Goal: Transaction & Acquisition: Purchase product/service

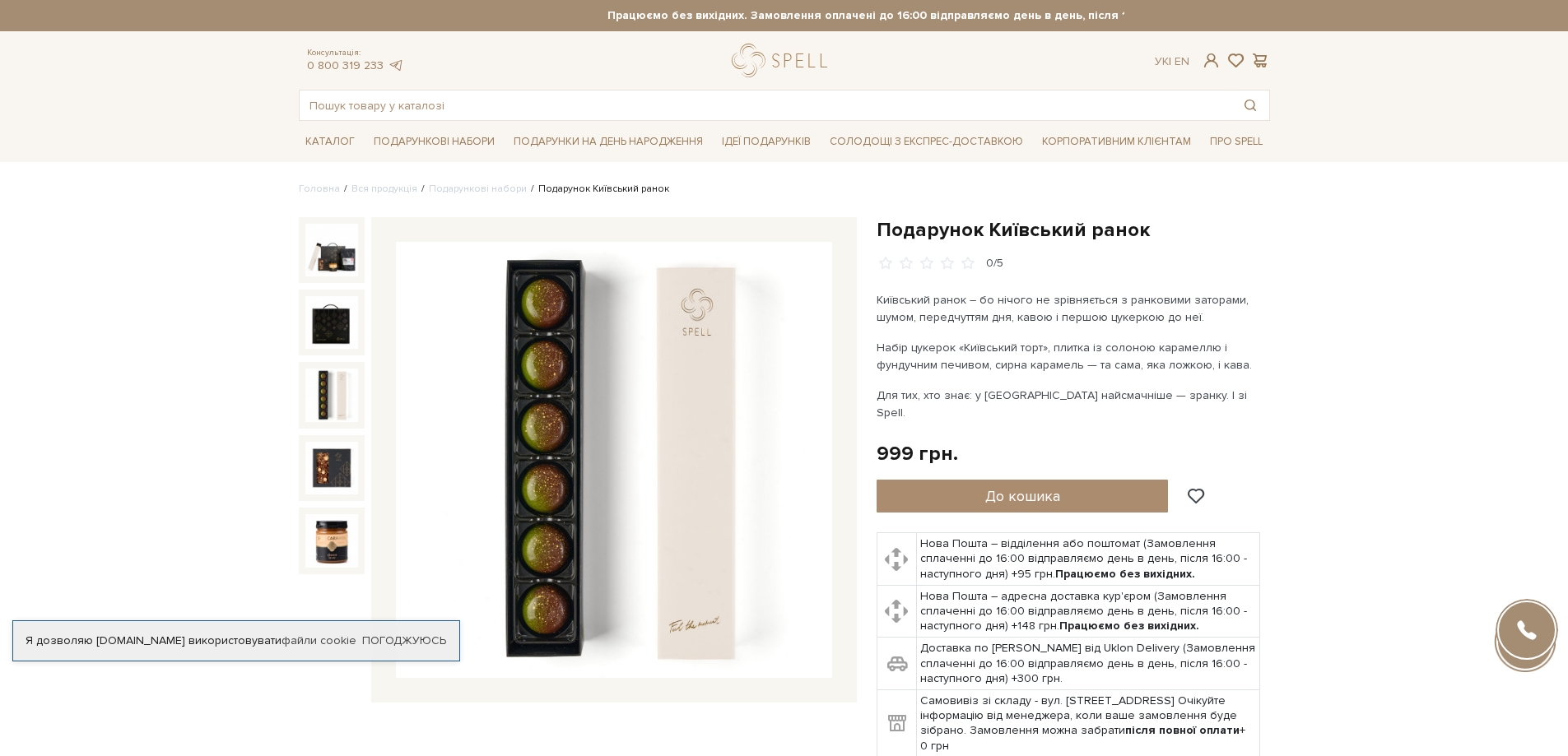
click at [337, 397] on img at bounding box center [331, 395] width 52 height 52
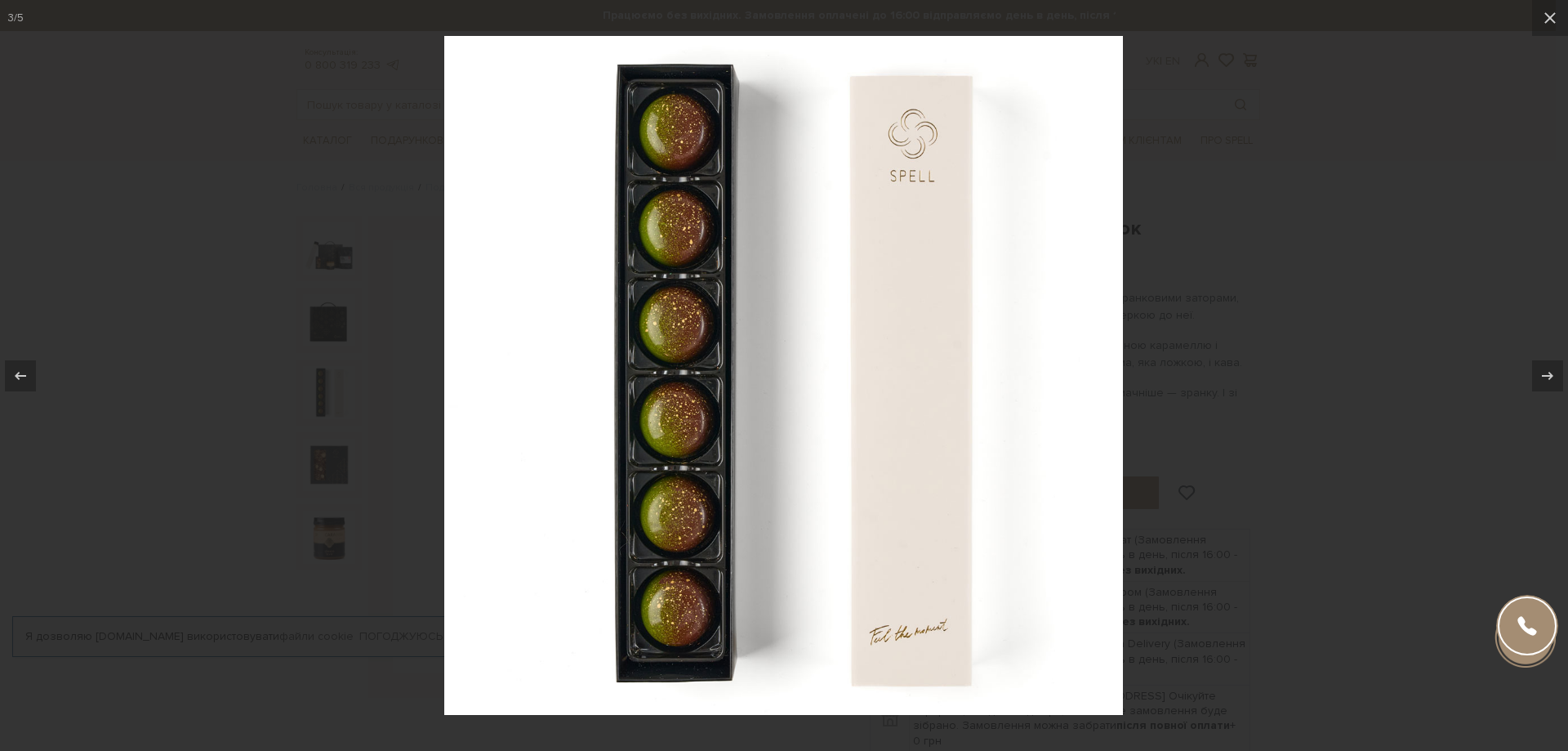
click at [1298, 212] on div at bounding box center [784, 376] width 1568 height 751
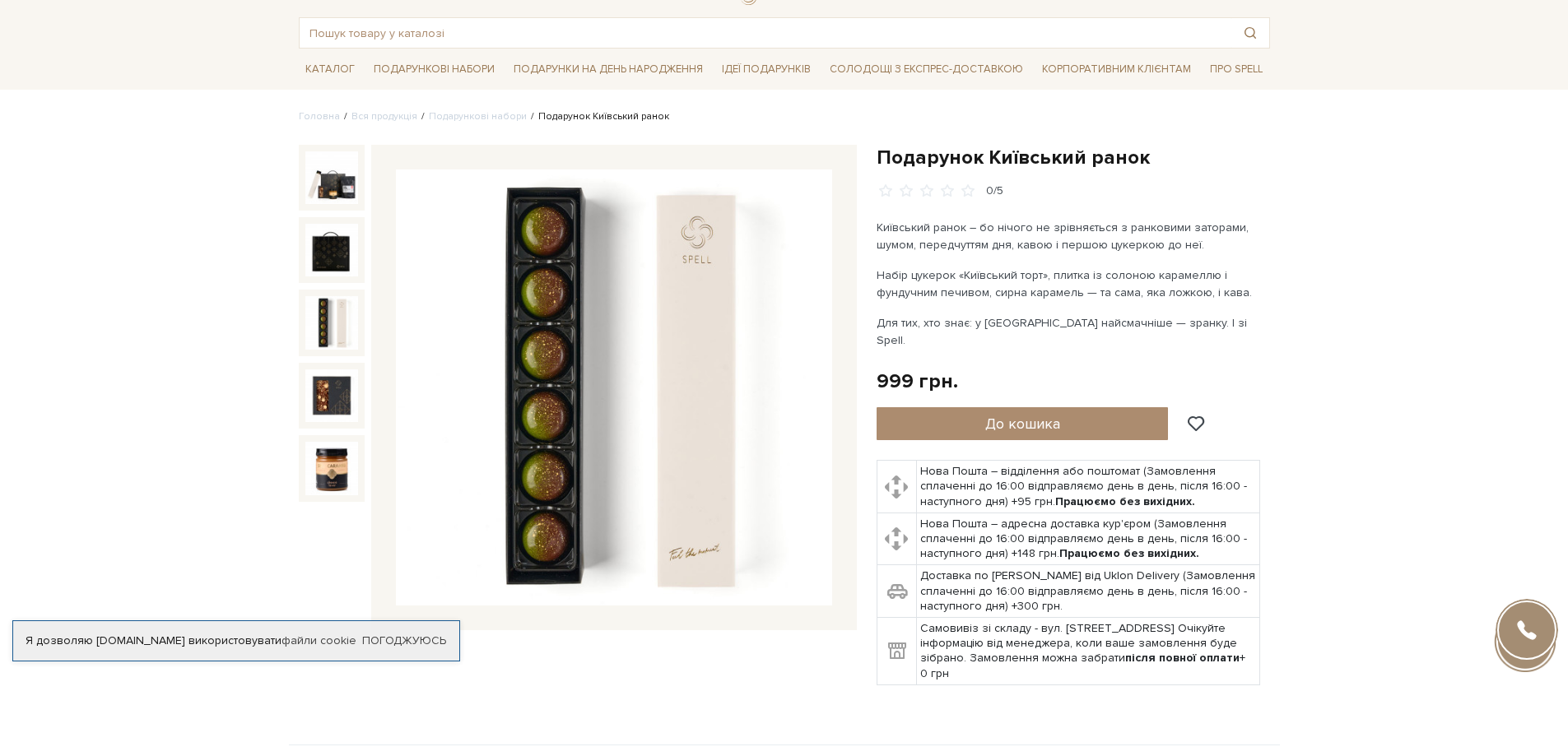
scroll to position [165, 0]
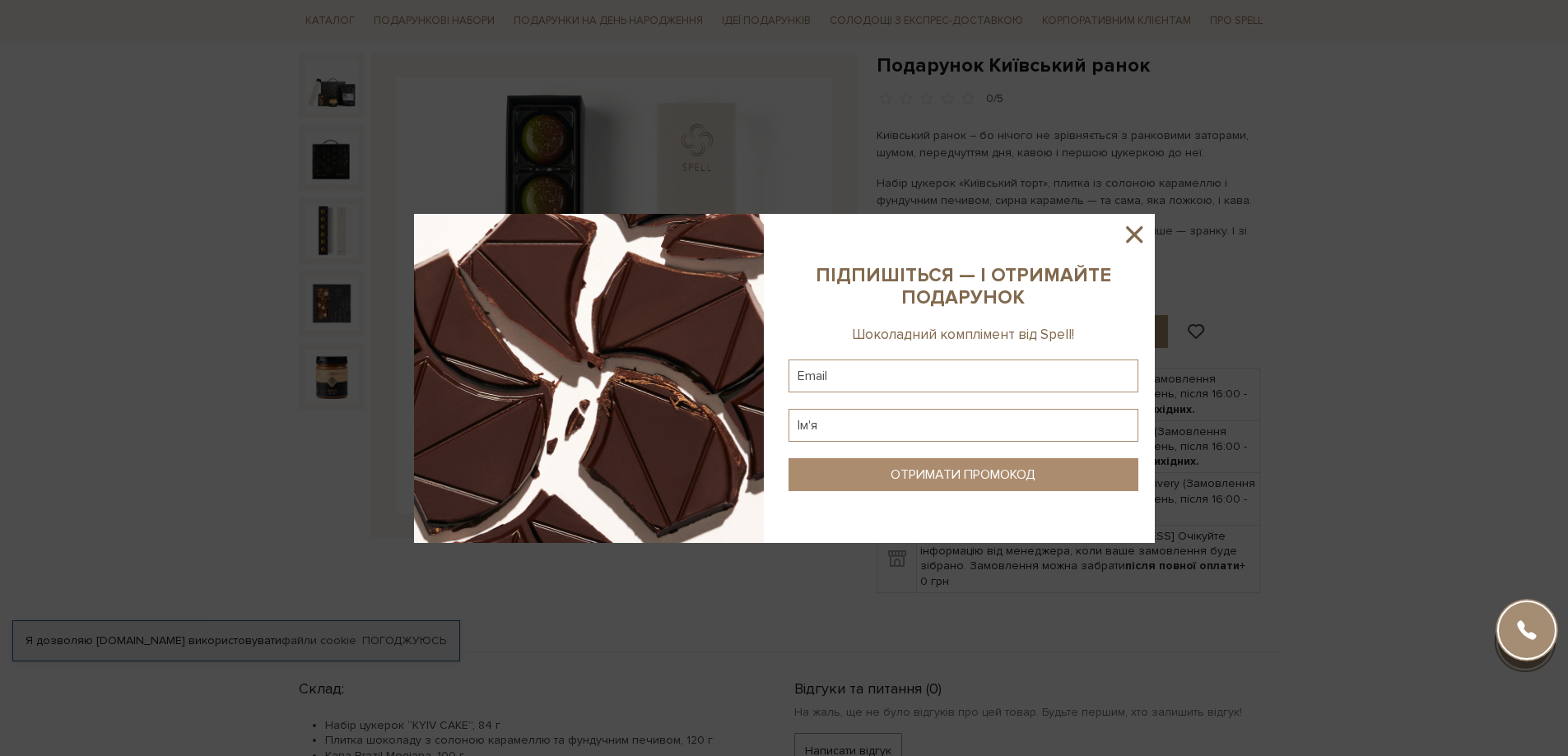
click at [1128, 232] on icon at bounding box center [1134, 235] width 28 height 28
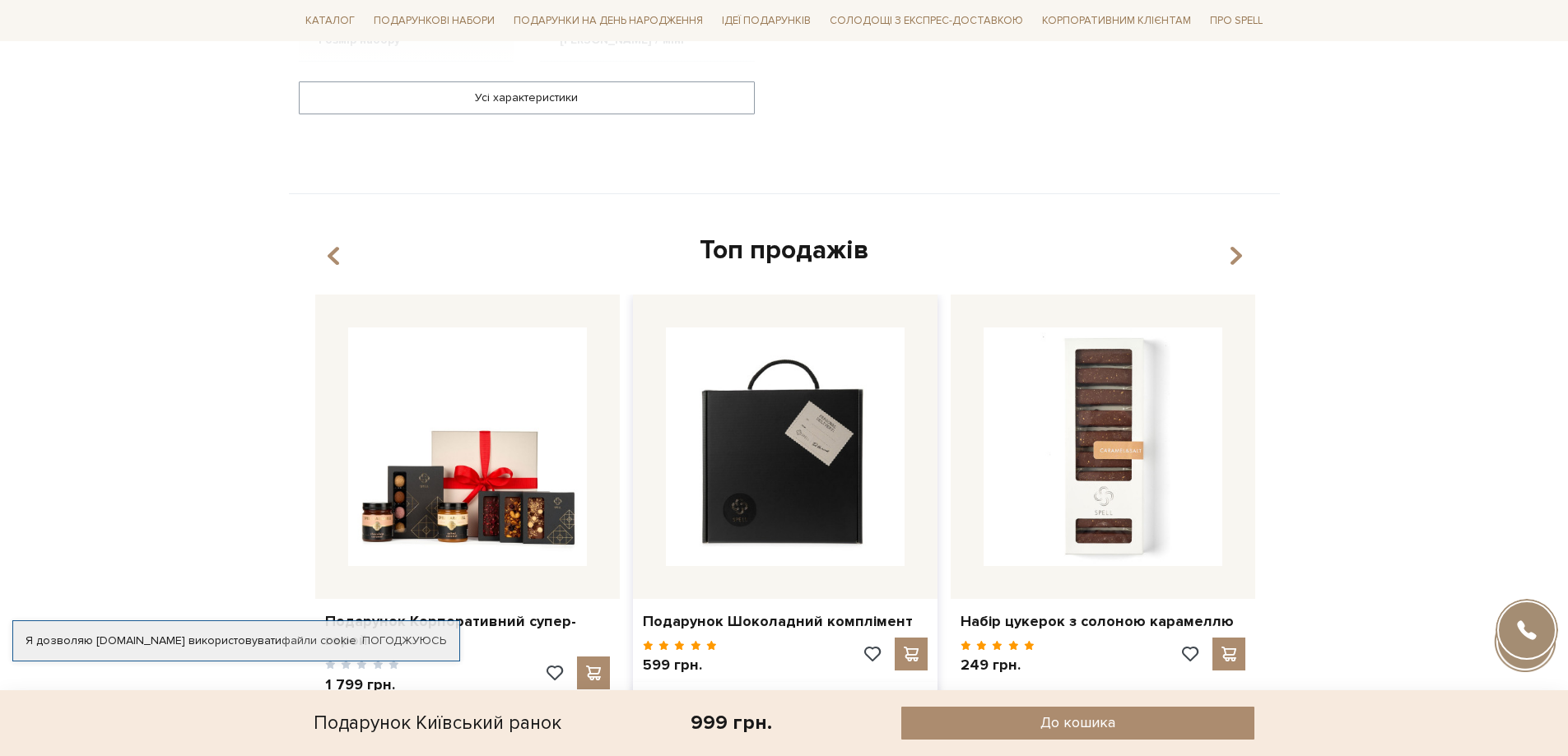
scroll to position [1399, 0]
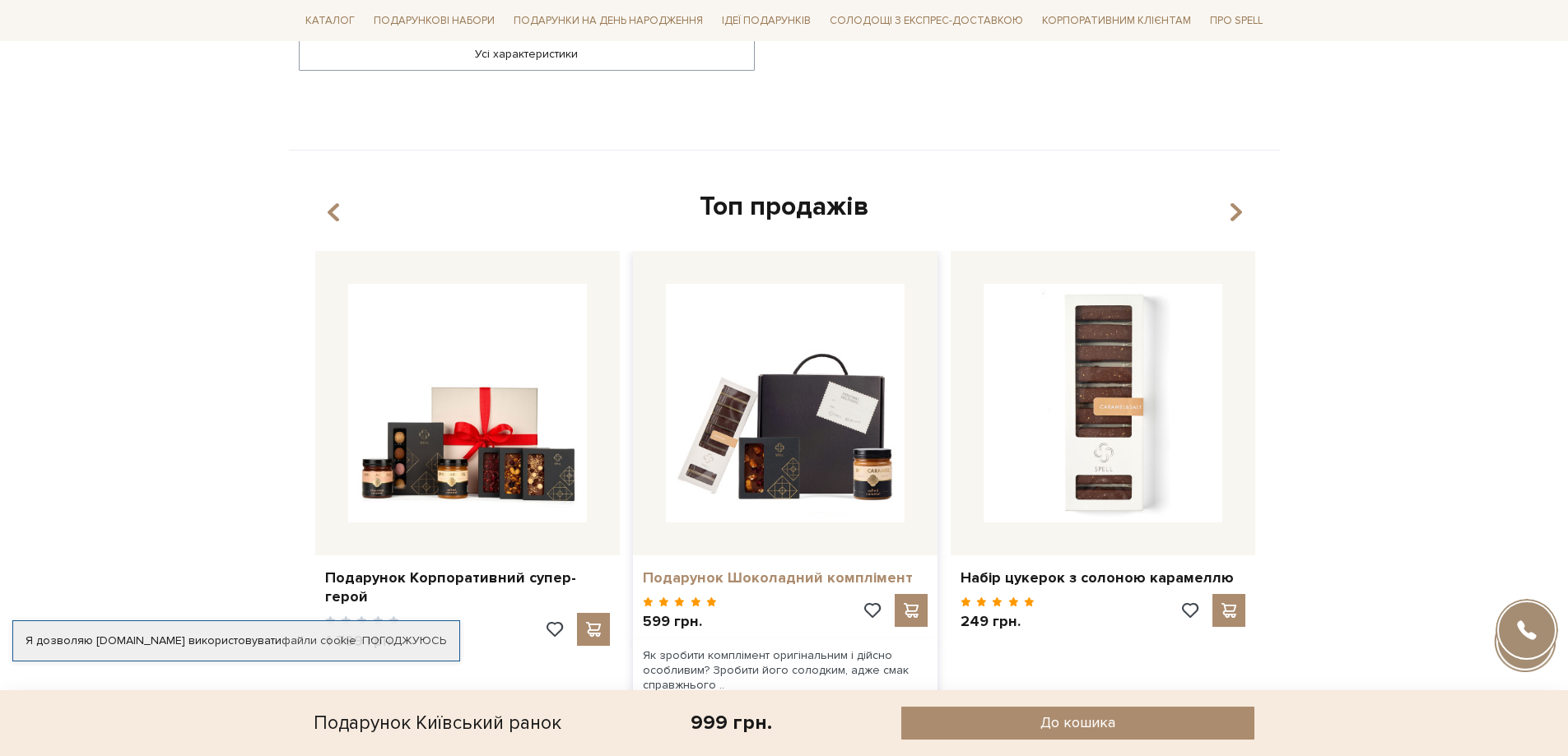
click at [740, 568] on link "Подарунок Шоколадний комплімент" at bounding box center [785, 578] width 284 height 19
